Goal: Transaction & Acquisition: Purchase product/service

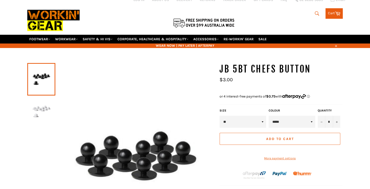
scroll to position [26, 0]
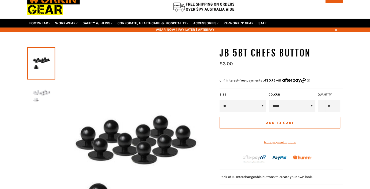
click at [235, 101] on select "**" at bounding box center [243, 106] width 47 height 12
click at [263, 77] on div "JB 5BT Chefs Button Sale Regular price $3.00 Size ** COLOUR ***** *****" at bounding box center [281, 121] width 123 height 149
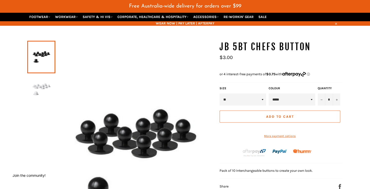
scroll to position [45, 0]
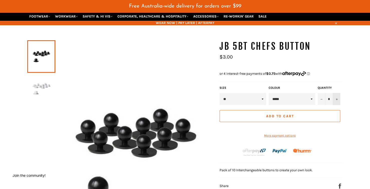
click at [336, 98] on icon "Increase item quantity by one" at bounding box center [337, 99] width 2 height 2
click at [307, 111] on button "Add to Cart" at bounding box center [280, 116] width 121 height 12
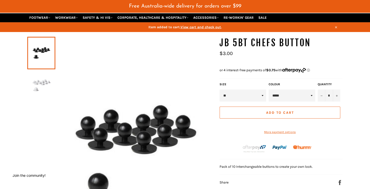
scroll to position [0, 0]
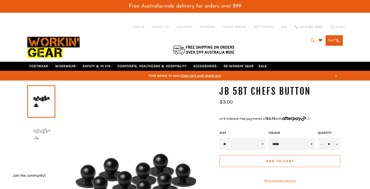
click at [334, 36] on link "Cart Cart 0 items" at bounding box center [334, 40] width 17 height 11
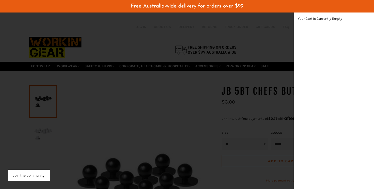
click at [231, 84] on div "modal" at bounding box center [187, 94] width 374 height 189
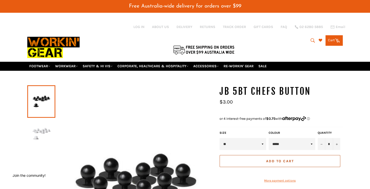
scroll to position [141, 8]
click at [288, 159] on span "Add to Cart" at bounding box center [280, 161] width 28 height 4
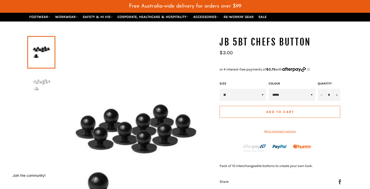
scroll to position [0, 0]
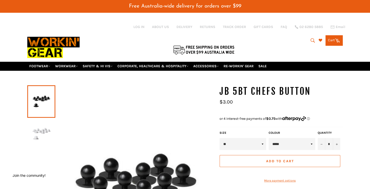
click at [334, 37] on link "Cart Cart 0 items" at bounding box center [334, 40] width 17 height 11
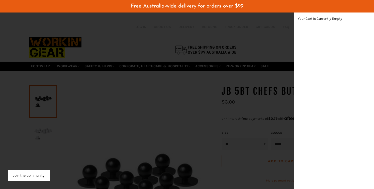
click at [236, 78] on div "modal" at bounding box center [187, 94] width 374 height 189
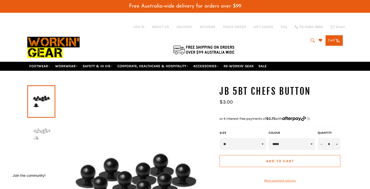
click at [318, 141] on div "Quantity * − +" at bounding box center [329, 141] width 25 height 20
click at [319, 141] on button "−" at bounding box center [322, 144] width 8 height 12
click at [339, 138] on button "+" at bounding box center [337, 144] width 8 height 12
type input "*"
click at [259, 141] on select "**" at bounding box center [243, 144] width 47 height 12
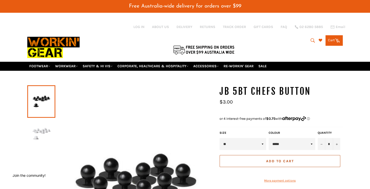
click at [220, 138] on select "**" at bounding box center [243, 144] width 47 height 12
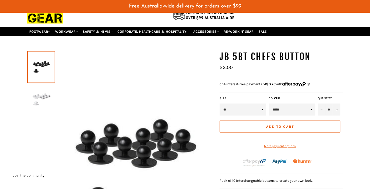
scroll to position [35, 0]
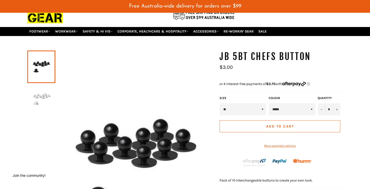
click at [267, 125] on span "Add to Cart" at bounding box center [280, 127] width 28 height 4
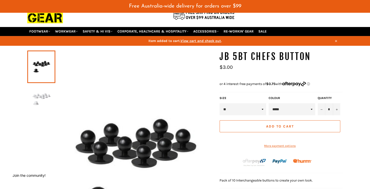
scroll to position [0, 0]
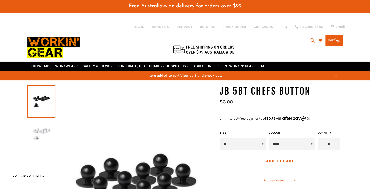
click at [208, 74] on span "View cart and check out" at bounding box center [201, 76] width 41 height 4
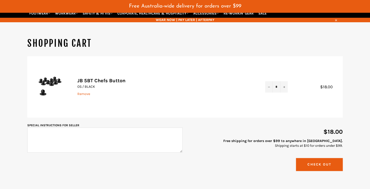
scroll to position [49, 0]
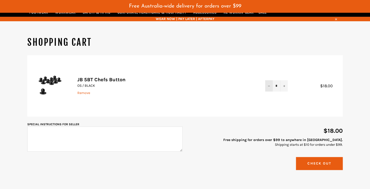
click at [267, 82] on button "−" at bounding box center [269, 85] width 8 height 11
click at [268, 83] on button "−" at bounding box center [269, 85] width 8 height 11
click at [268, 82] on button "−" at bounding box center [269, 85] width 8 height 11
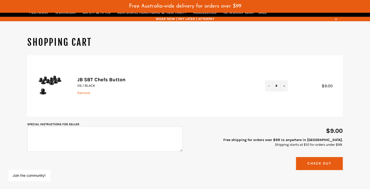
click at [308, 157] on button "Check Out" at bounding box center [319, 163] width 47 height 13
